Goal: Task Accomplishment & Management: Use online tool/utility

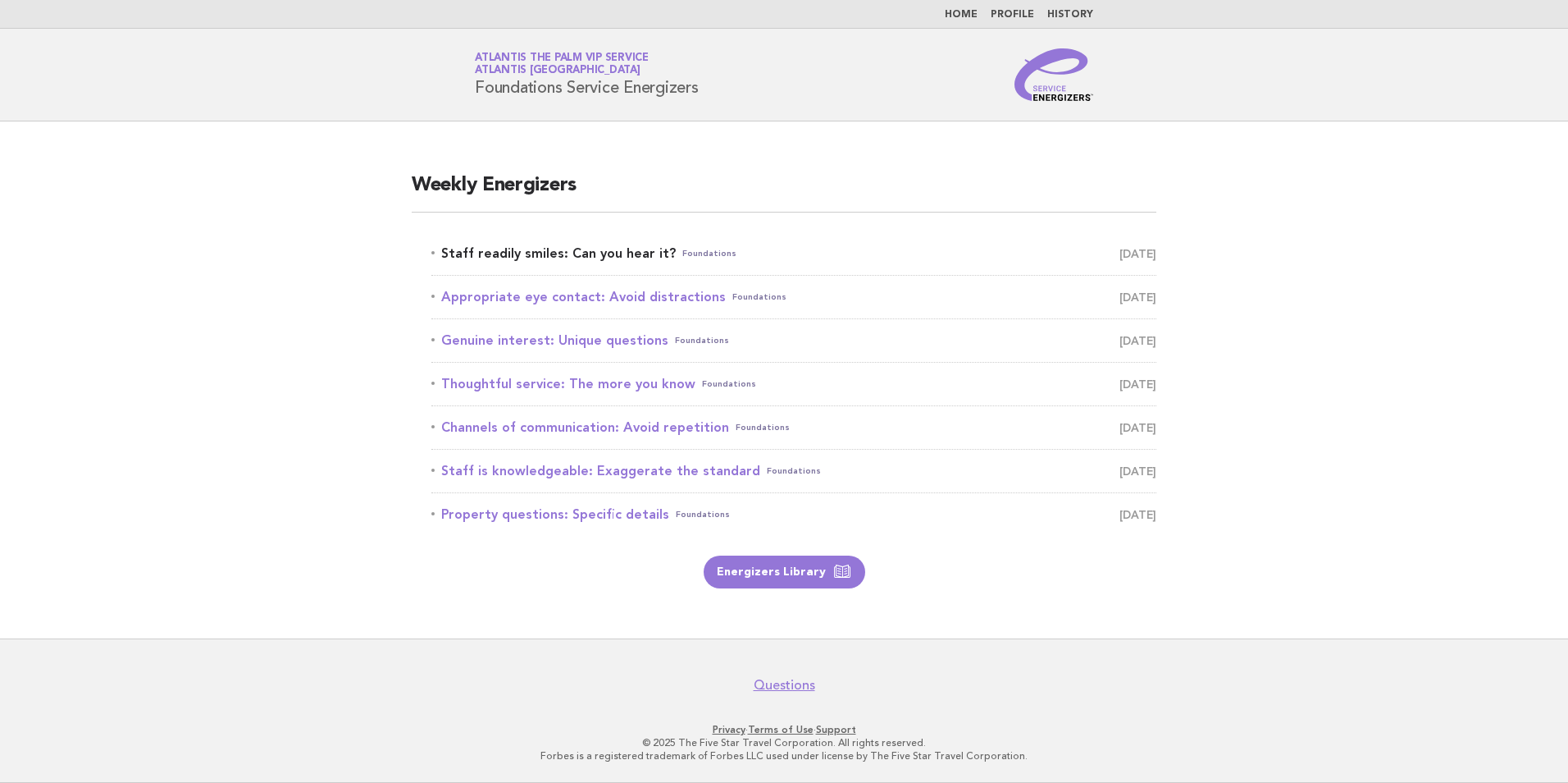
click at [513, 246] on link "Staff readily smiles: Can you hear it? Foundations [DATE]" at bounding box center [794, 253] width 725 height 23
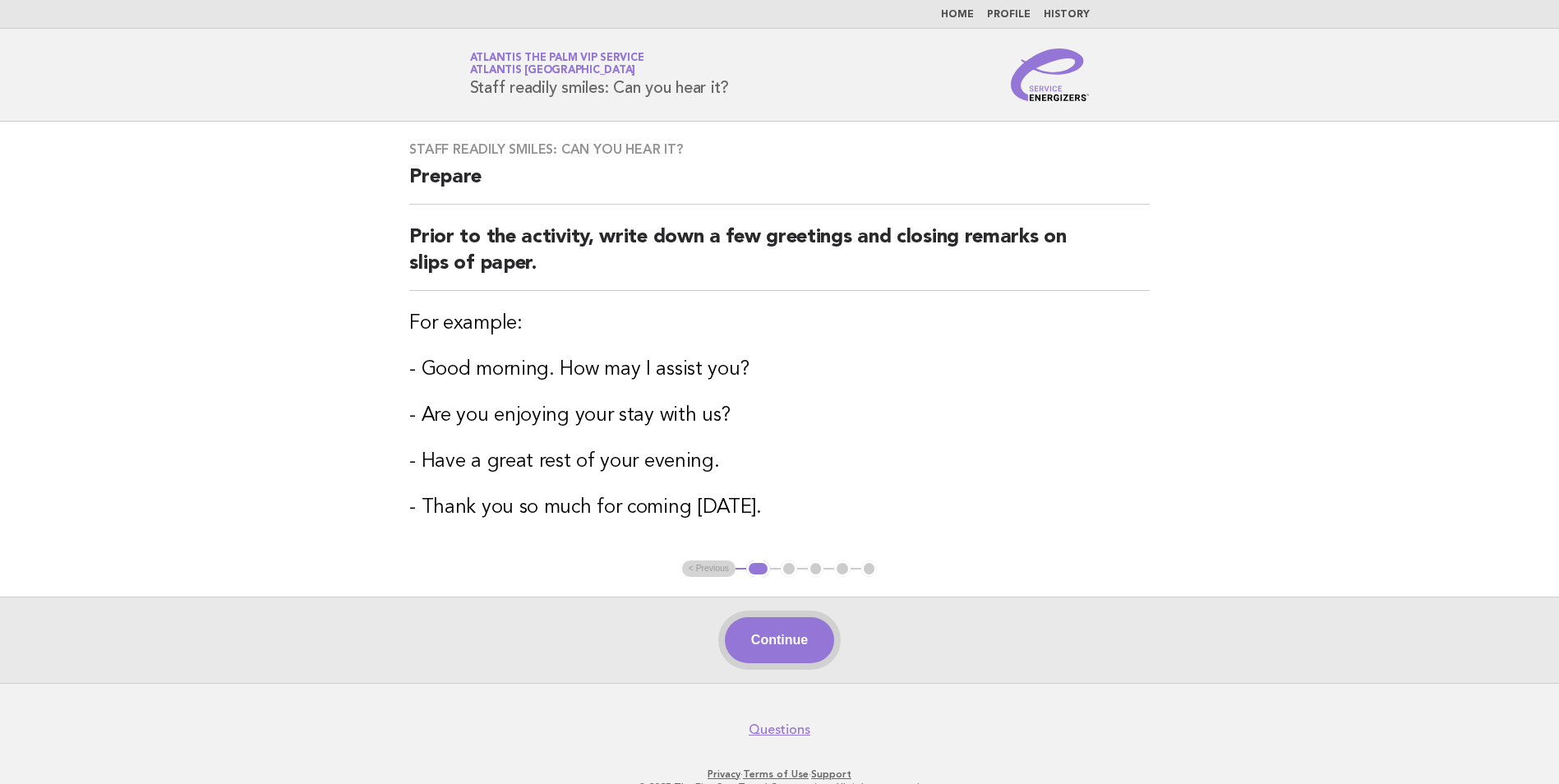
click at [768, 647] on button "Continue" at bounding box center [779, 640] width 110 height 46
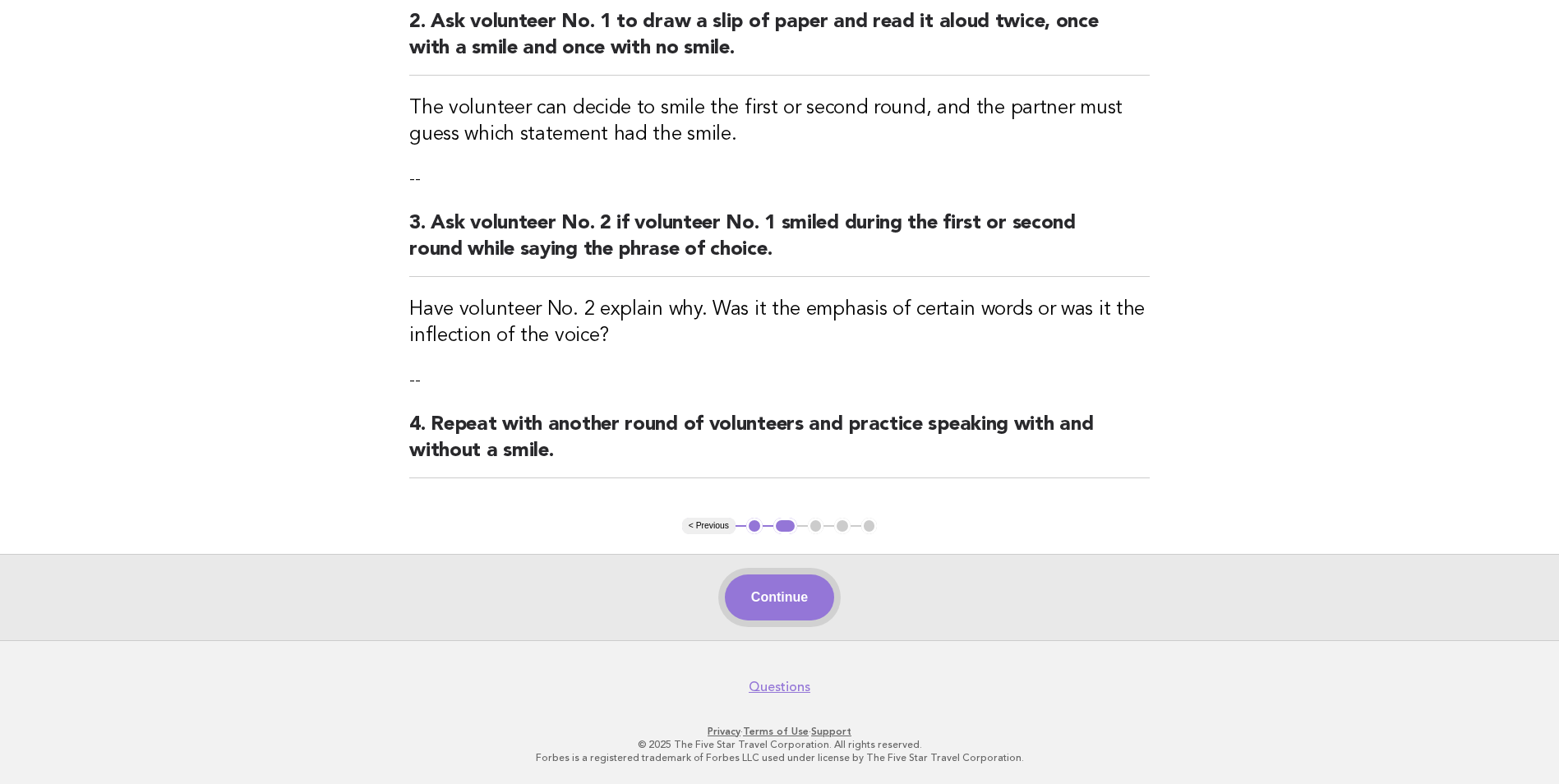
click at [783, 596] on button "Continue" at bounding box center [779, 597] width 110 height 46
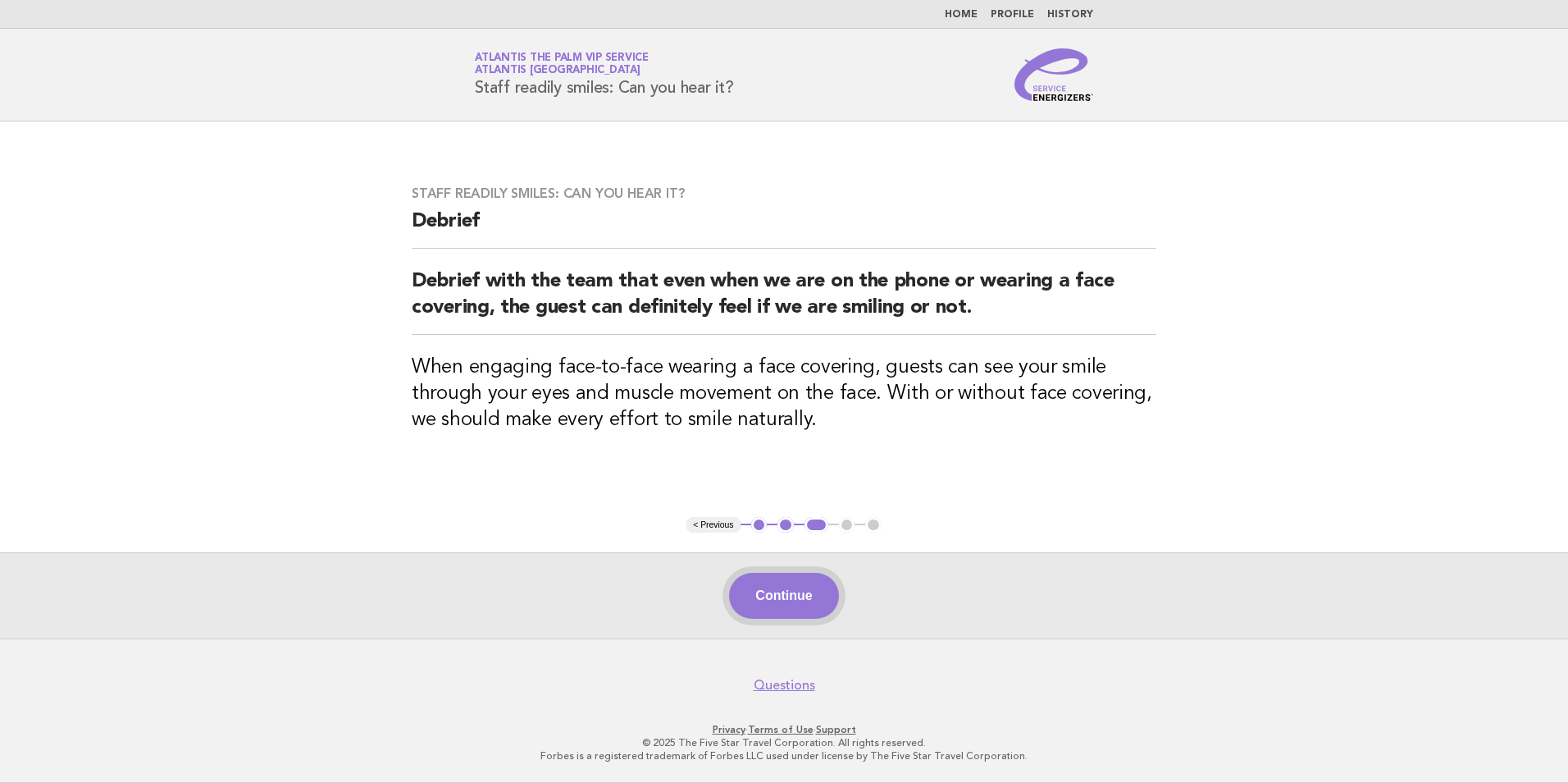
click at [803, 611] on button "Continue" at bounding box center [784, 595] width 110 height 46
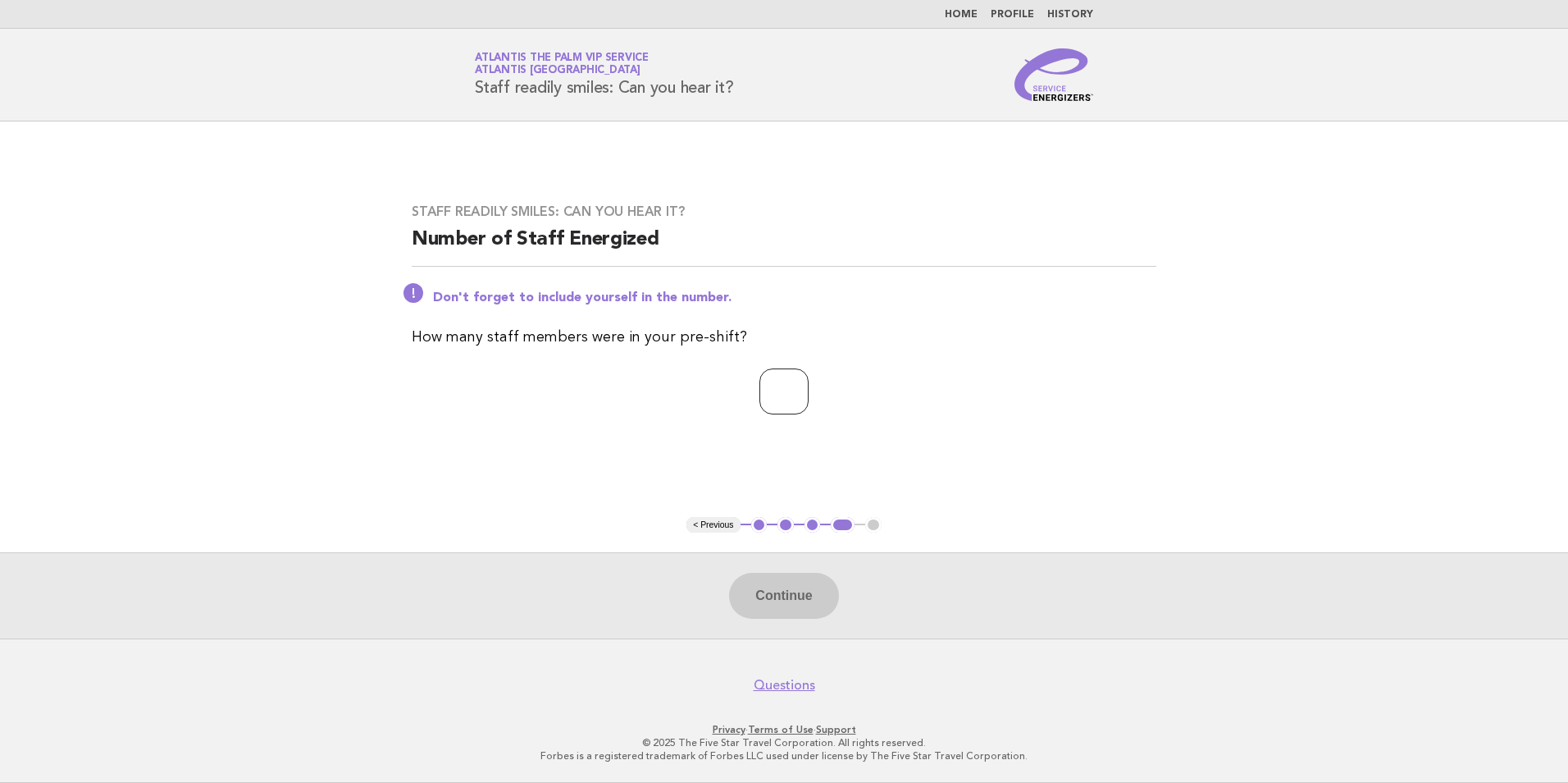
click at [760, 386] on input "number" at bounding box center [784, 392] width 49 height 46
type input "*"
click at [769, 606] on button "Continue" at bounding box center [784, 595] width 110 height 46
